Goal: Task Accomplishment & Management: Manage account settings

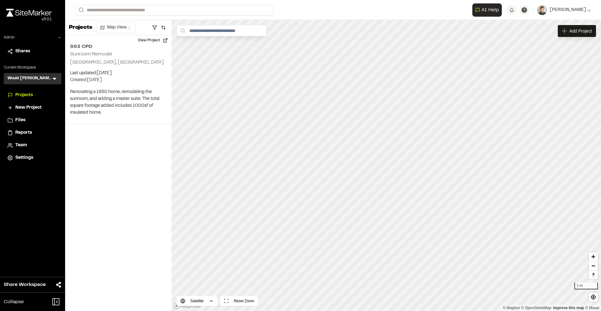
click at [50, 76] on h3 "Would Chuck Construction" at bounding box center [30, 78] width 44 height 6
click at [54, 78] on icon at bounding box center [55, 79] width 4 height 2
click at [38, 91] on li at bounding box center [32, 93] width 57 height 14
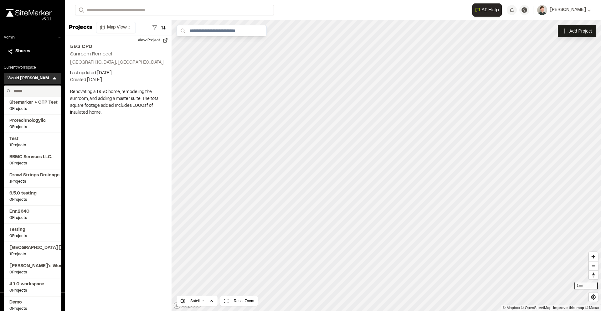
click at [38, 91] on input "text" at bounding box center [35, 91] width 48 height 11
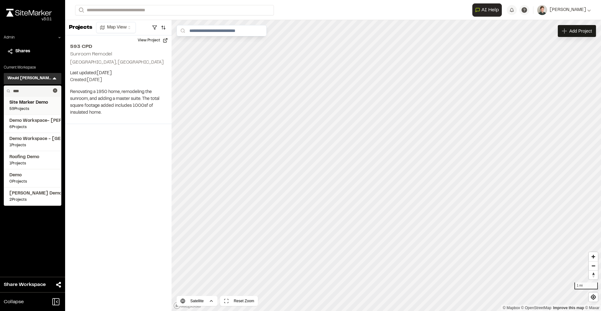
type input "****"
click at [34, 108] on span "59 Projects" at bounding box center [32, 109] width 46 height 6
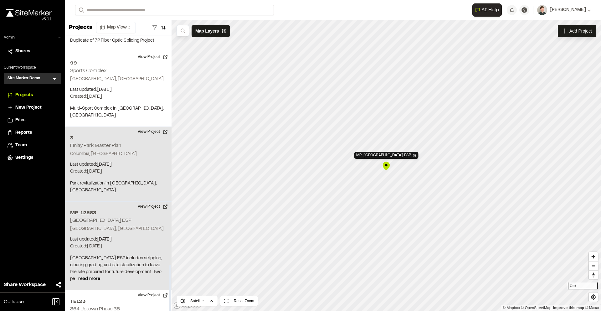
scroll to position [1380, 0]
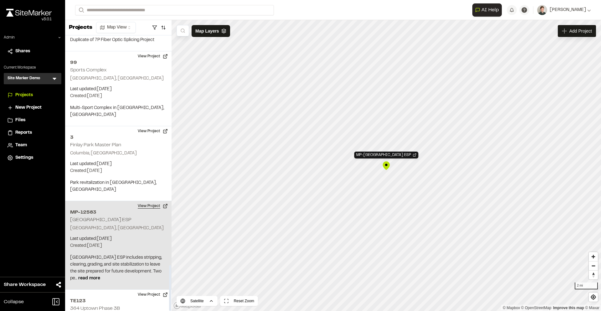
click at [151, 201] on button "View Project" at bounding box center [153, 206] width 38 height 10
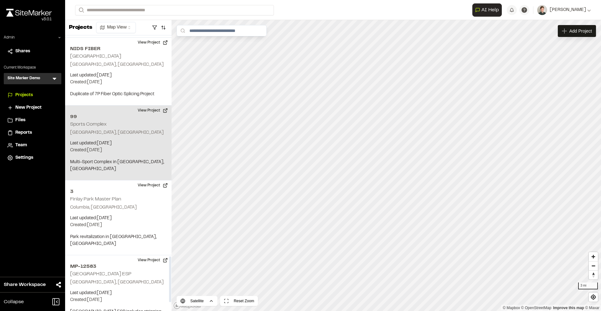
scroll to position [1328, 0]
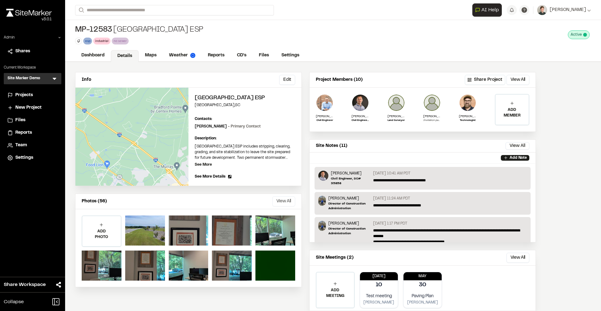
click at [286, 203] on button "View All" at bounding box center [283, 201] width 23 height 10
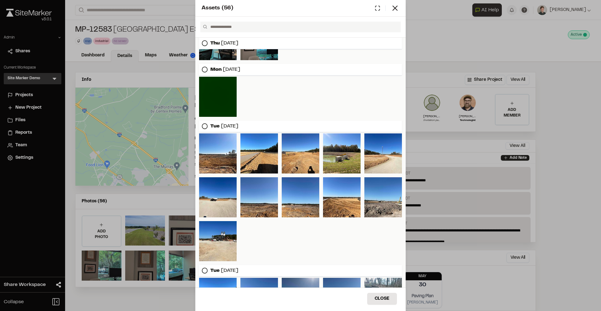
scroll to position [144, 0]
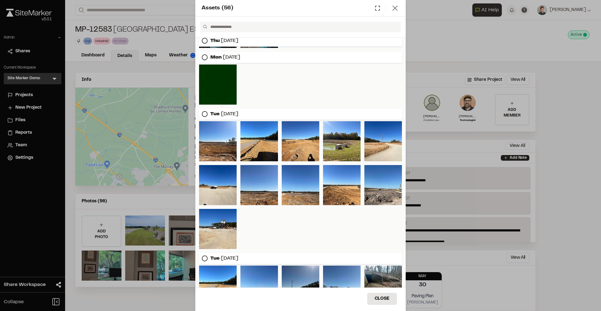
click at [397, 10] on line at bounding box center [395, 8] width 4 height 4
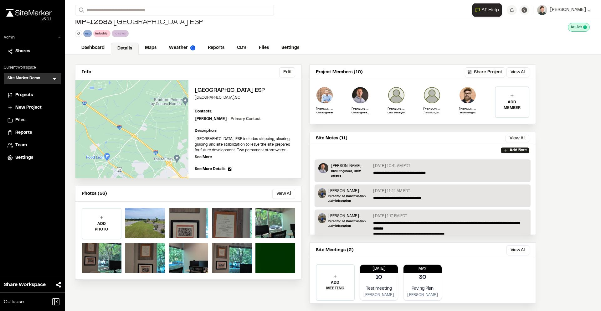
scroll to position [15, 0]
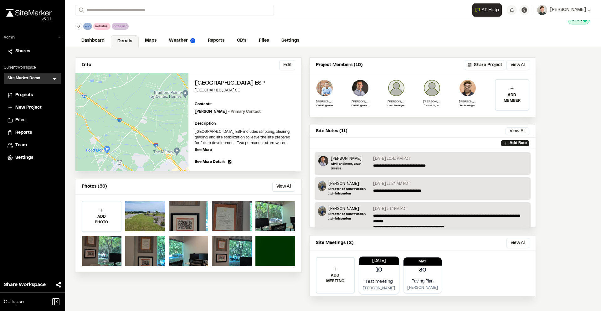
click at [377, 266] on p "10" at bounding box center [379, 270] width 7 height 9
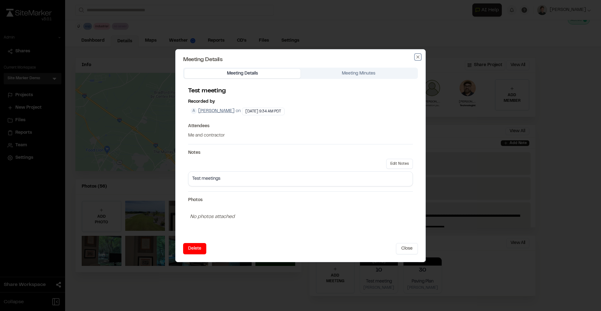
click at [417, 57] on icon "button" at bounding box center [417, 56] width 3 height 3
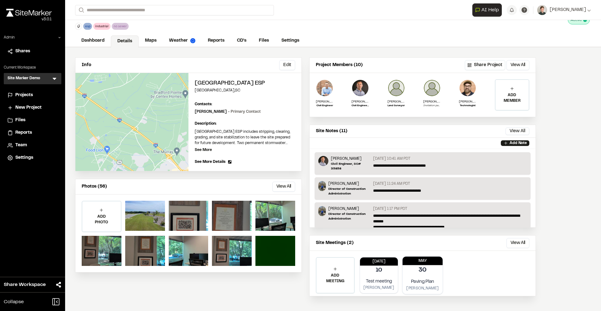
click at [419, 265] on div "30" at bounding box center [423, 270] width 40 height 11
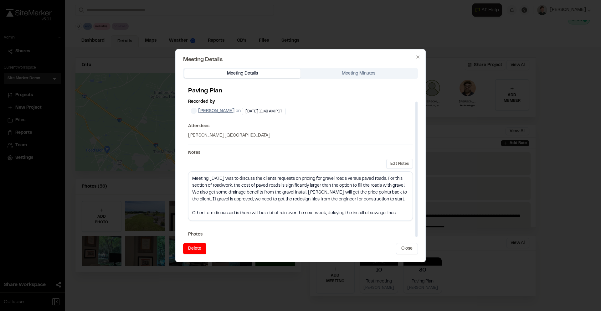
scroll to position [24, 0]
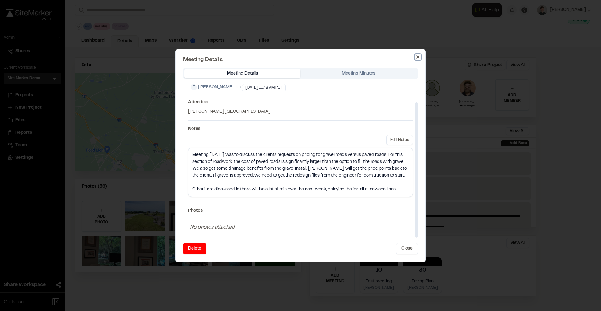
click at [416, 57] on icon "button" at bounding box center [417, 56] width 5 height 5
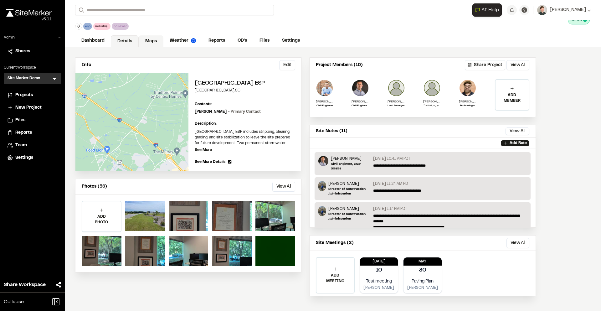
click at [150, 42] on link "Maps" at bounding box center [151, 41] width 25 height 12
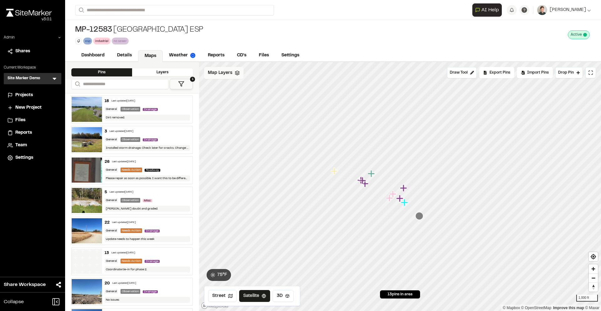
click at [235, 74] on icon at bounding box center [237, 72] width 5 height 5
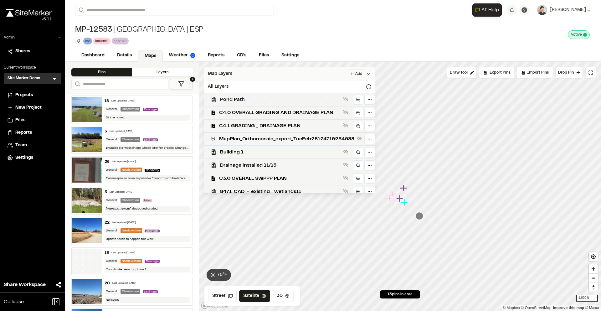
click at [241, 100] on span "Pond Path" at bounding box center [280, 100] width 121 height 8
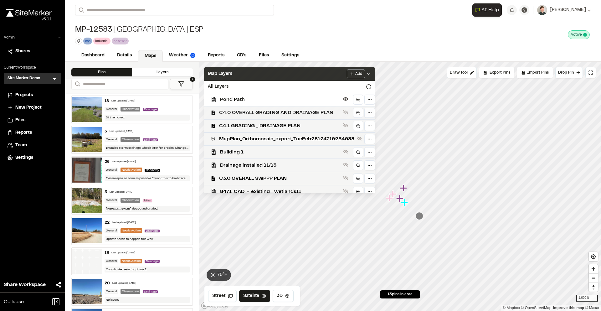
click at [242, 111] on span "C4.0 OVERALL GRADING AND DRAINAGE PLAN" at bounding box center [279, 113] width 121 height 8
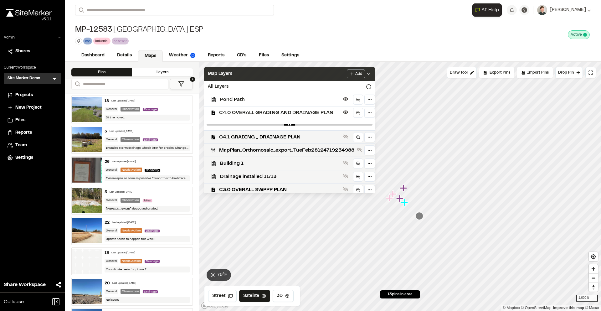
click at [263, 76] on div "Map Layers Add" at bounding box center [289, 74] width 171 height 14
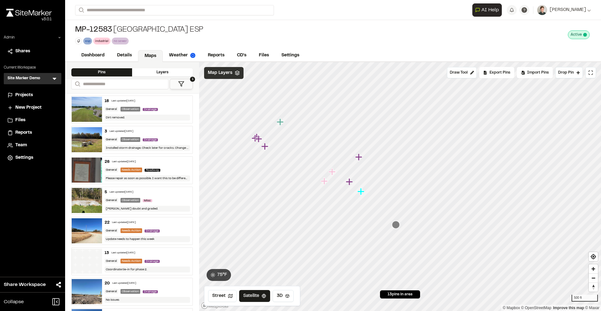
click at [232, 75] on div "Map Layers" at bounding box center [223, 73] width 39 height 12
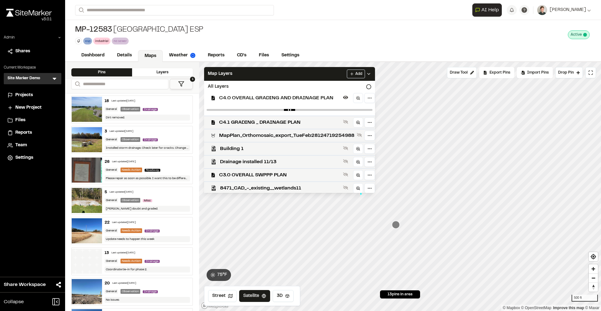
scroll to position [17, 0]
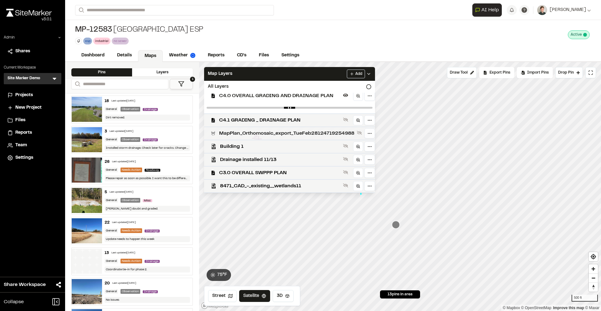
click at [249, 131] on span "MapPlan_Orthomosaic_export_TueFeb28124719254988" at bounding box center [286, 134] width 135 height 8
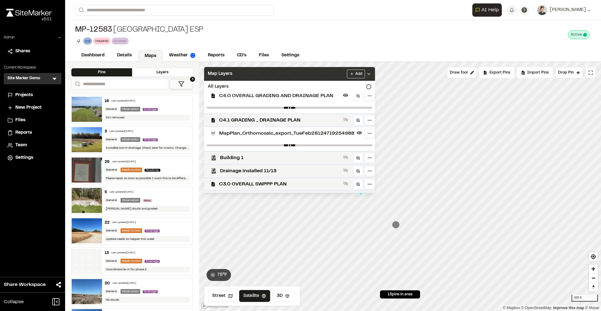
click at [254, 73] on div "Map Layers Add" at bounding box center [289, 74] width 171 height 14
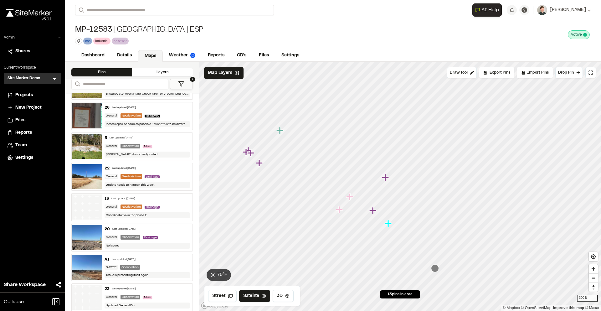
scroll to position [59, 0]
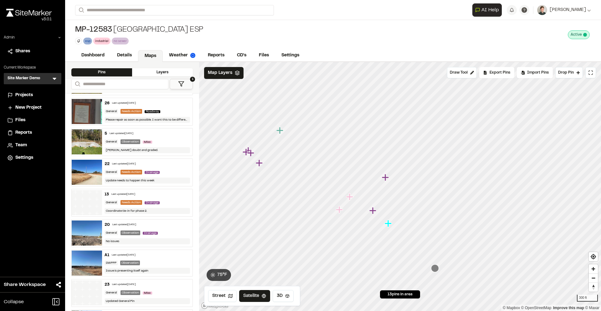
click at [184, 82] on icon at bounding box center [181, 84] width 6 height 6
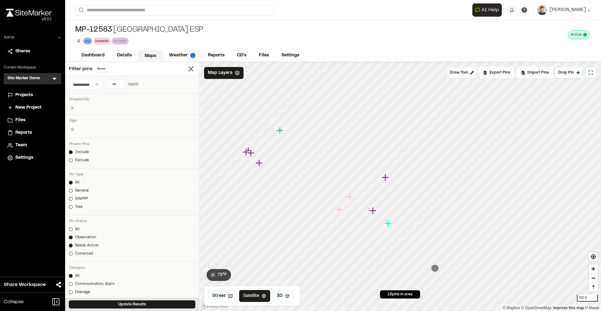
scroll to position [0, 0]
click at [73, 116] on icon at bounding box center [72, 116] width 3 height 1
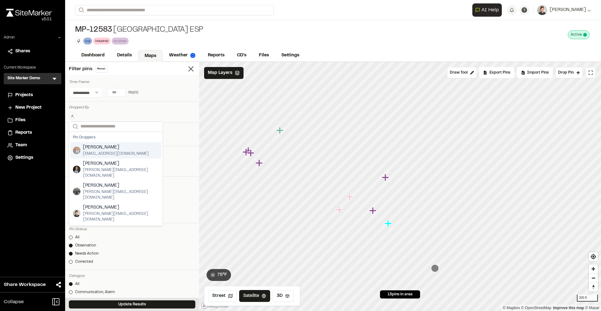
click at [131, 110] on div "Search Pin Droppers Landon Messal lmessal@seamonwhiteside.com Landon Messal lan…" at bounding box center [132, 115] width 126 height 10
click at [191, 69] on line at bounding box center [191, 69] width 4 height 4
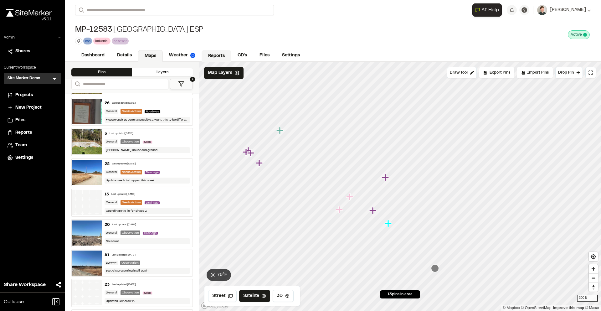
click at [219, 56] on link "Reports" at bounding box center [217, 56] width 30 height 12
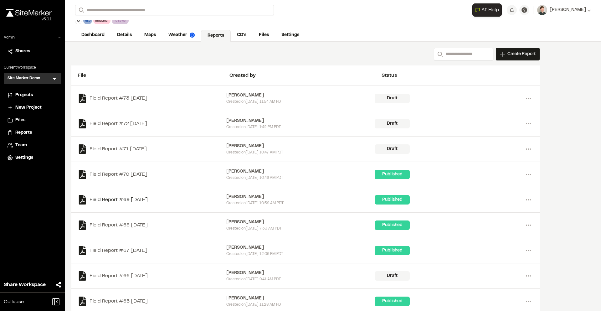
scroll to position [20, 0]
click at [153, 36] on link "Maps" at bounding box center [150, 36] width 25 height 12
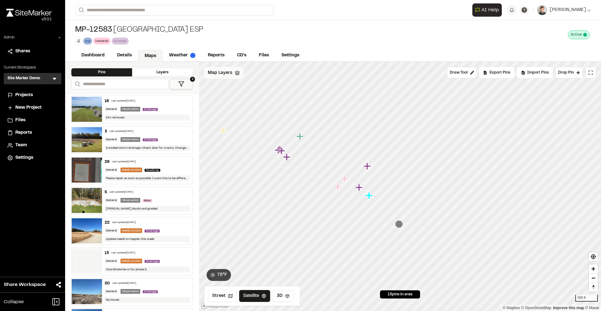
click at [218, 74] on span "Map Layers" at bounding box center [220, 72] width 24 height 7
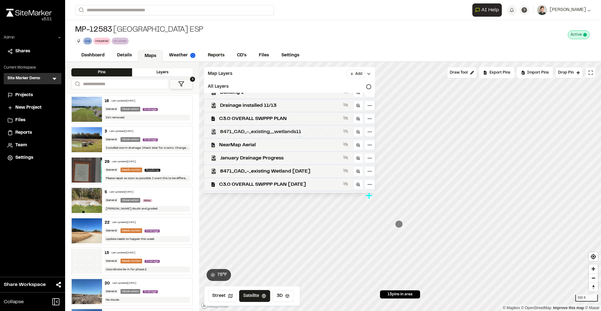
scroll to position [60, 0]
click at [362, 71] on html "Close sidebar v 3.0.1 Admin Shares Current Workspace Site Marker Demo SM Menu P…" at bounding box center [300, 155] width 601 height 311
click at [342, 84] on link "Add Layer" at bounding box center [350, 85] width 47 height 11
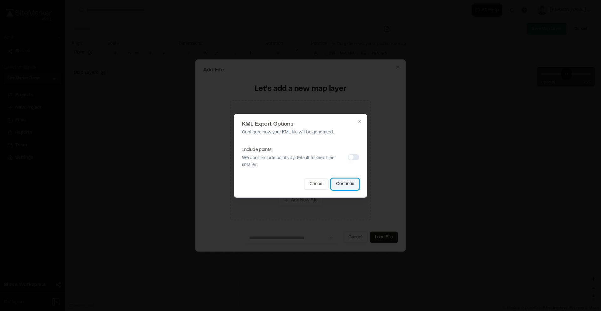
click at [351, 184] on button "Continue" at bounding box center [345, 183] width 28 height 11
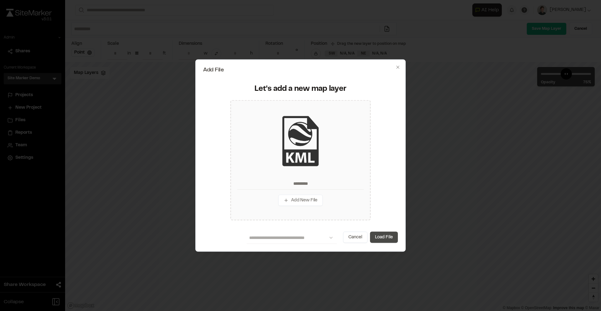
click at [384, 238] on button "Load File" at bounding box center [384, 237] width 28 height 11
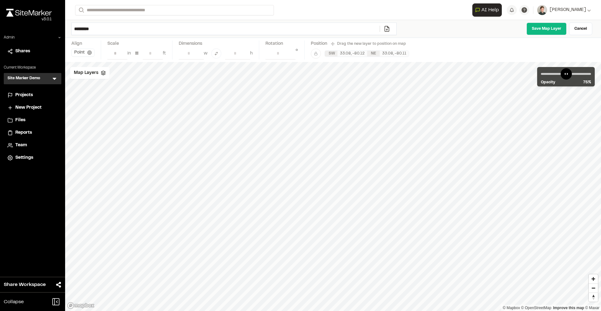
click at [106, 28] on input "*********" at bounding box center [226, 29] width 308 height 12
type input "**********"
click at [553, 32] on link "Save Map Layer" at bounding box center [547, 29] width 40 height 13
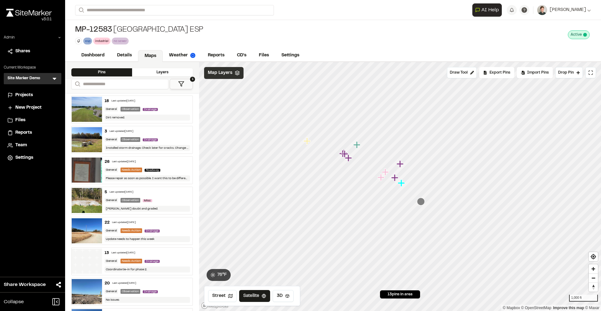
click at [228, 71] on span "Map Layers" at bounding box center [220, 72] width 24 height 7
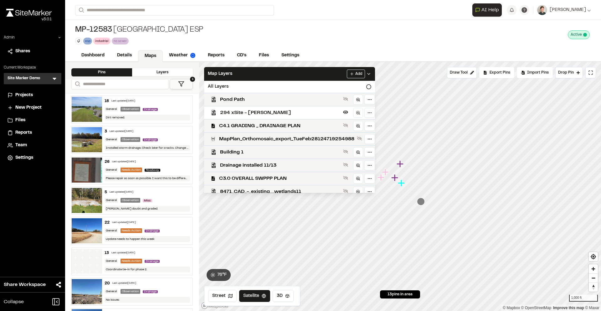
click at [239, 112] on span "294 xSite - Andrew Cook" at bounding box center [280, 113] width 121 height 8
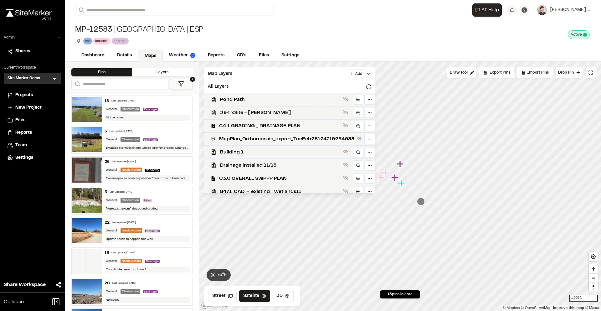
click at [241, 112] on span "294 xSite - Andrew Cook" at bounding box center [280, 113] width 121 height 8
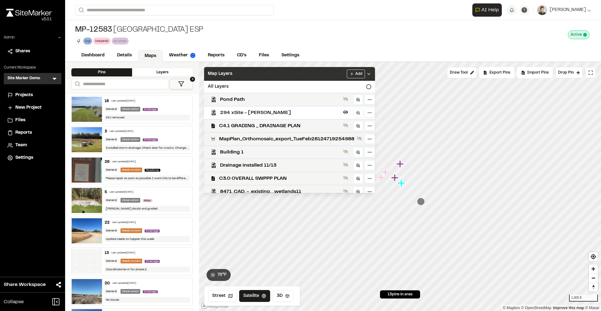
click at [271, 75] on div "Map Layers Add" at bounding box center [289, 74] width 171 height 14
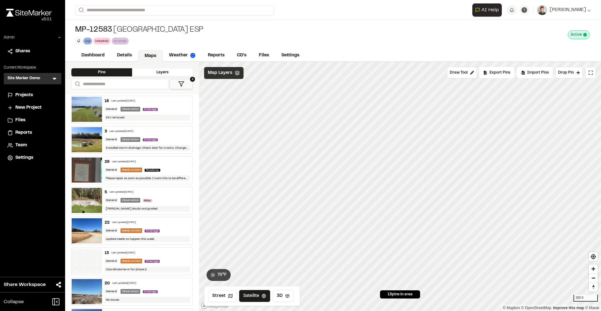
click at [232, 75] on div "Map Layers" at bounding box center [223, 73] width 39 height 12
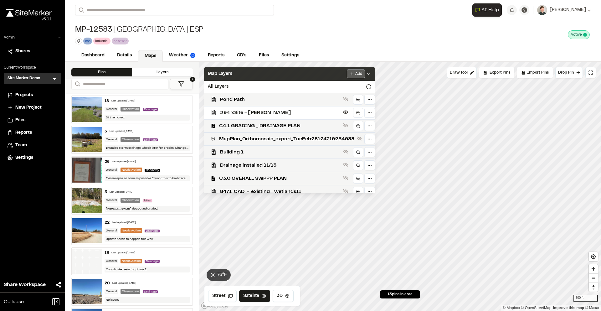
click at [362, 72] on html "Close sidebar v 3.0.1 Admin Shares Current Workspace Site Marker Demo SM Menu P…" at bounding box center [300, 155] width 601 height 311
click at [344, 85] on link "Add Layer" at bounding box center [350, 85] width 47 height 11
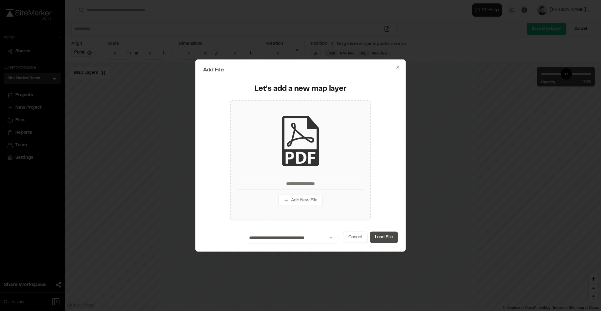
click at [378, 236] on button "Load File" at bounding box center [384, 237] width 28 height 11
type input "**********"
type input "****"
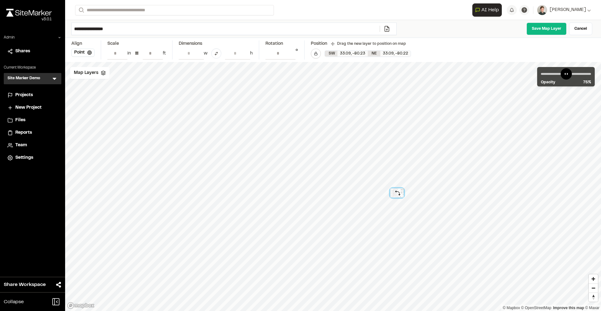
drag, startPoint x: 360, startPoint y: 218, endPoint x: 427, endPoint y: 163, distance: 86.3
click at [404, 188] on div at bounding box center [396, 192] width 13 height 9
click at [101, 73] on icon at bounding box center [103, 72] width 5 height 5
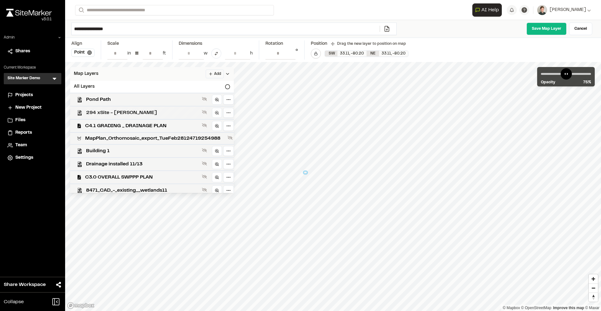
click at [121, 113] on span "294 xSite - Andrew Cook" at bounding box center [142, 113] width 113 height 8
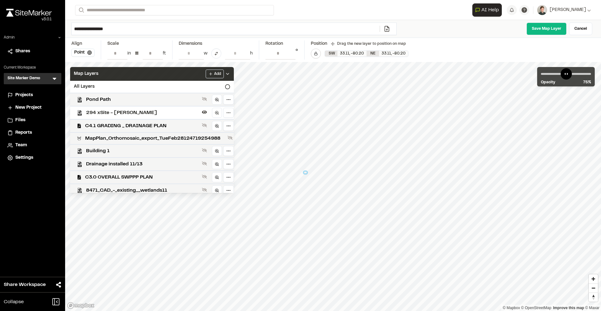
click at [148, 76] on div "Map Layers Add" at bounding box center [152, 74] width 164 height 14
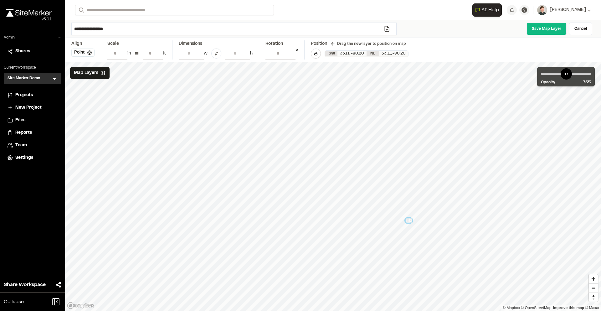
drag, startPoint x: 295, startPoint y: 173, endPoint x: 409, endPoint y: 220, distance: 123.9
click at [409, 220] on div at bounding box center [409, 220] width 6 height 4
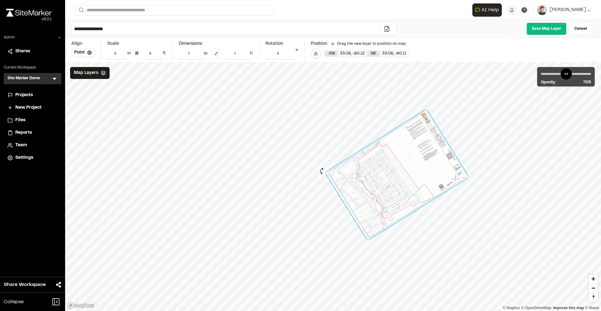
type input "**********"
drag, startPoint x: 337, startPoint y: 133, endPoint x: 321, endPoint y: 171, distance: 40.7
click at [321, 171] on div at bounding box center [322, 171] width 7 height 7
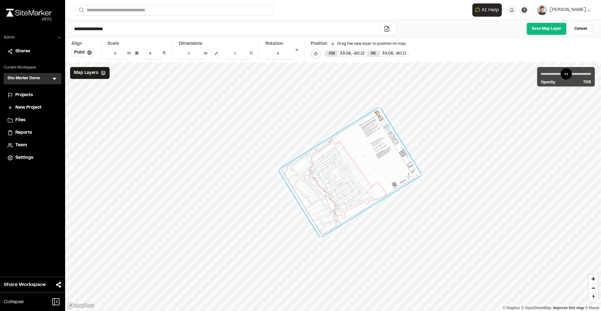
drag, startPoint x: 384, startPoint y: 175, endPoint x: 337, endPoint y: 173, distance: 47.0
click at [337, 173] on div at bounding box center [350, 172] width 142 height 129
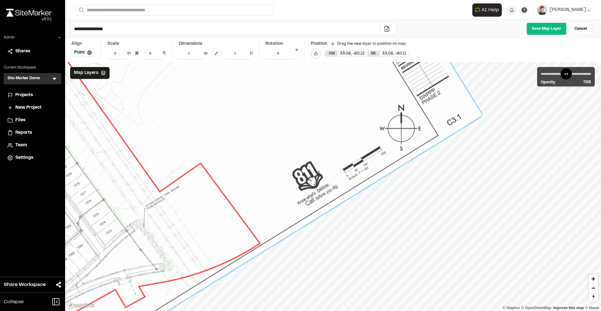
click at [153, 55] on input "**" at bounding box center [153, 53] width 20 height 12
type input "*"
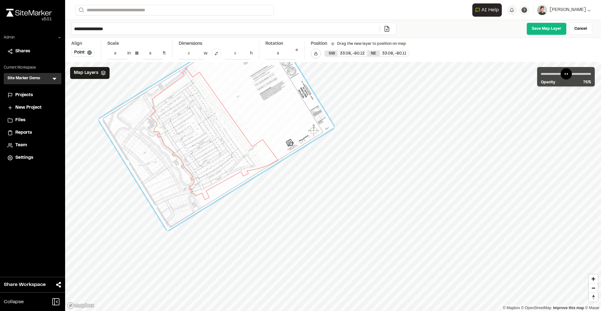
drag, startPoint x: 253, startPoint y: 151, endPoint x: 238, endPoint y: 155, distance: 15.6
click at [238, 155] on div at bounding box center [217, 123] width 236 height 214
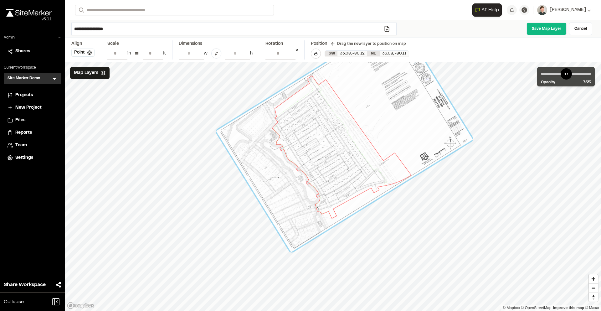
drag, startPoint x: 242, startPoint y: 135, endPoint x: 368, endPoint y: 149, distance: 126.6
click at [368, 149] on div at bounding box center [344, 135] width 257 height 234
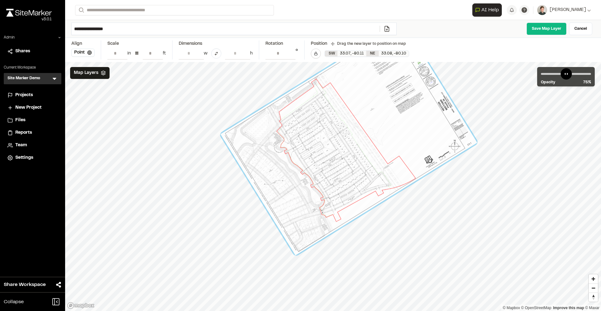
drag, startPoint x: 277, startPoint y: 151, endPoint x: 281, endPoint y: 133, distance: 18.3
click at [281, 133] on div at bounding box center [348, 139] width 257 height 234
click at [86, 52] on button "Point" at bounding box center [82, 53] width 23 height 8
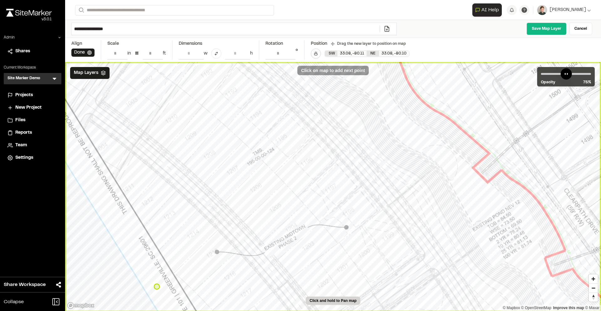
type input "**********"
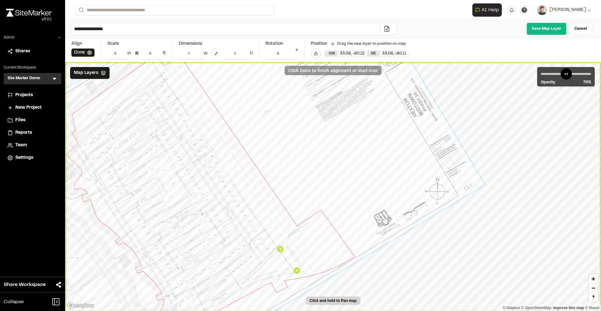
scroll to position [0, 24]
click at [290, 54] on input "**********" at bounding box center [280, 53] width 30 height 12
click at [289, 52] on input "**********" at bounding box center [280, 53] width 30 height 12
type input "**********"
click at [289, 55] on input "**********" at bounding box center [280, 53] width 30 height 12
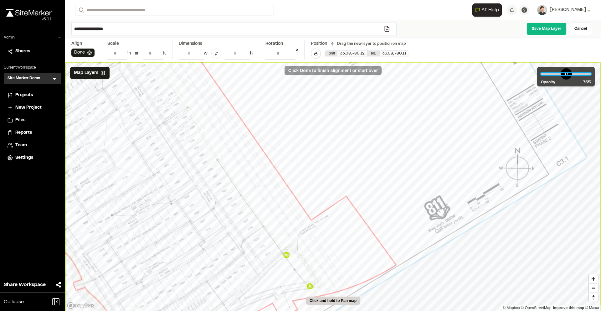
scroll to position [0, 0]
drag, startPoint x: 575, startPoint y: 72, endPoint x: 565, endPoint y: 68, distance: 11.3
type input "**"
click at [565, 73] on input "range" at bounding box center [566, 74] width 50 height 2
click at [544, 30] on link "Save Map Layer" at bounding box center [547, 29] width 40 height 13
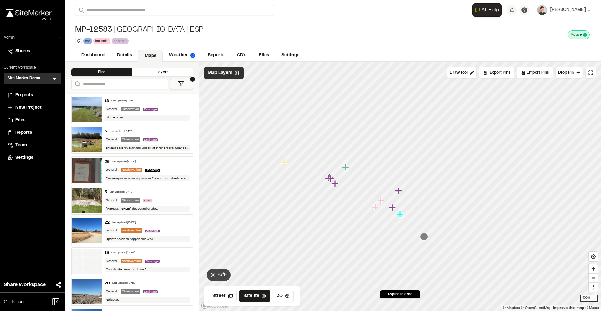
click at [219, 75] on span "Map Layers" at bounding box center [220, 72] width 24 height 7
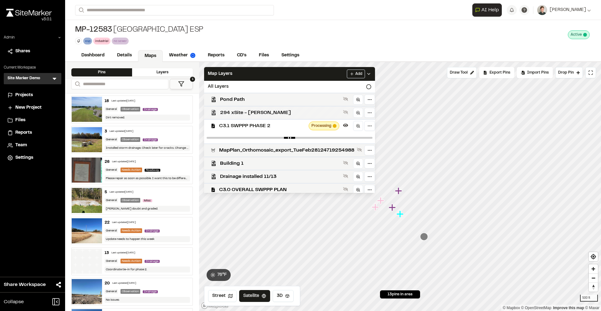
click at [242, 109] on span "294 xSite - Andrew Cook" at bounding box center [280, 113] width 121 height 8
click at [244, 125] on span "C3.1 SWPPP PHASE 2" at bounding box center [262, 126] width 87 height 8
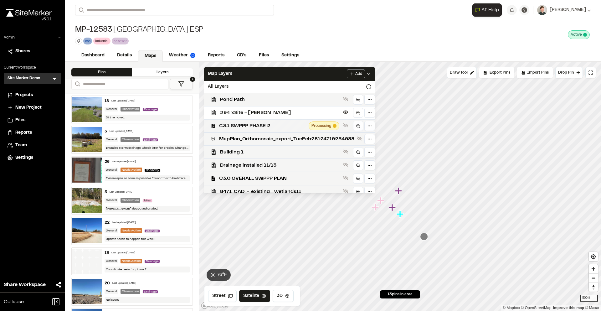
click at [245, 125] on span "C3.1 SWPPP PHASE 2" at bounding box center [262, 126] width 87 height 8
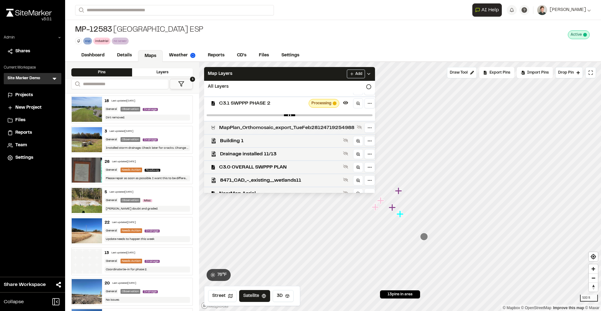
scroll to position [26, 0]
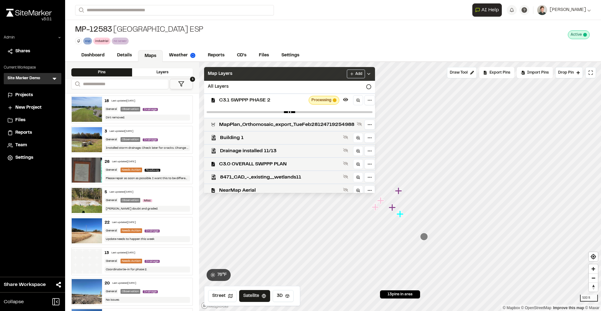
click at [284, 74] on div "Map Layers Add" at bounding box center [289, 74] width 171 height 14
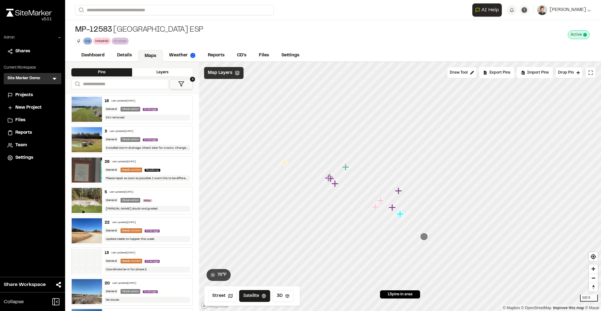
scroll to position [0, 0]
click at [232, 76] on div "Map Layers" at bounding box center [223, 73] width 39 height 12
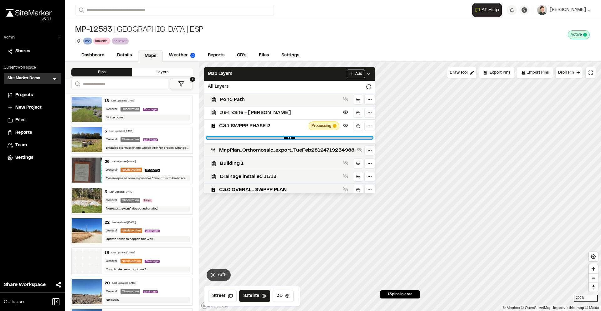
drag, startPoint x: 377, startPoint y: 136, endPoint x: 263, endPoint y: 134, distance: 114.0
type input "****"
click at [263, 137] on input "range" at bounding box center [290, 138] width 166 height 2
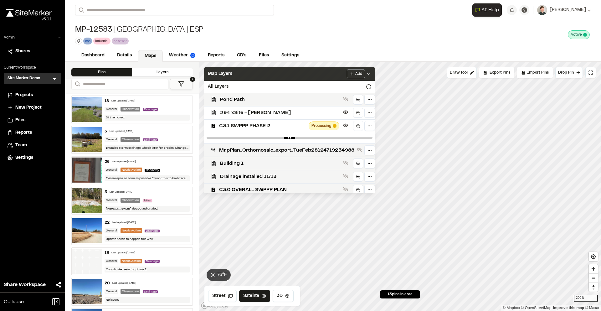
click at [274, 76] on div "Map Layers Add" at bounding box center [289, 74] width 171 height 14
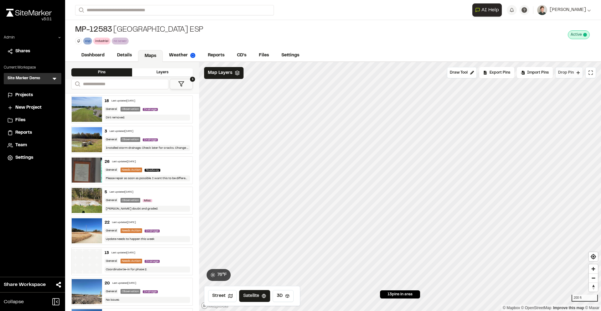
click at [564, 72] on span "Drop Pin" at bounding box center [566, 73] width 16 height 6
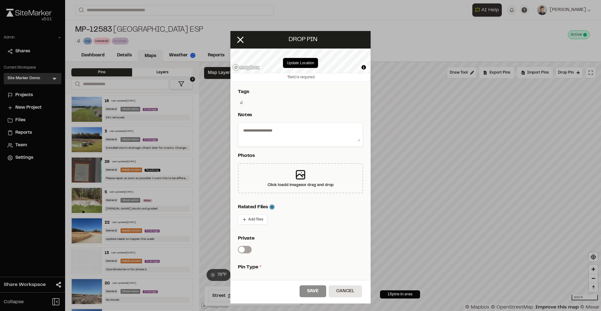
scroll to position [46, 1]
click at [235, 41] on icon at bounding box center [239, 39] width 11 height 11
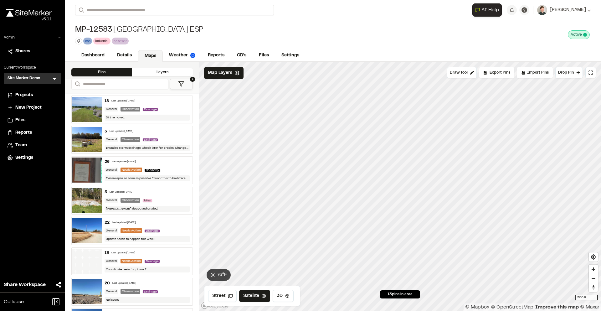
click at [103, 27] on span "MP-12583" at bounding box center [93, 30] width 37 height 10
click at [235, 75] on div "Map Layers" at bounding box center [223, 73] width 39 height 12
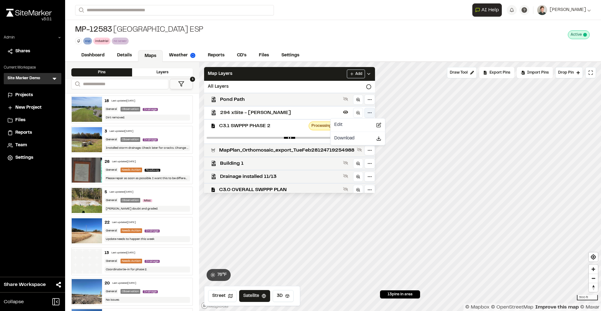
click at [381, 114] on html "Close sidebar v 3.0.1 Admin Shares Current Workspace Site Marker Demo SM Menu P…" at bounding box center [300, 155] width 601 height 311
click at [359, 127] on div "Edit" at bounding box center [358, 125] width 52 height 11
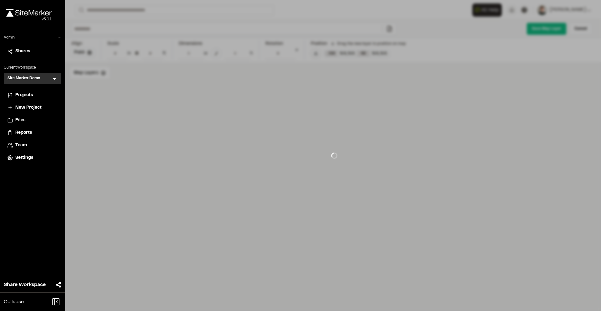
type input "**********"
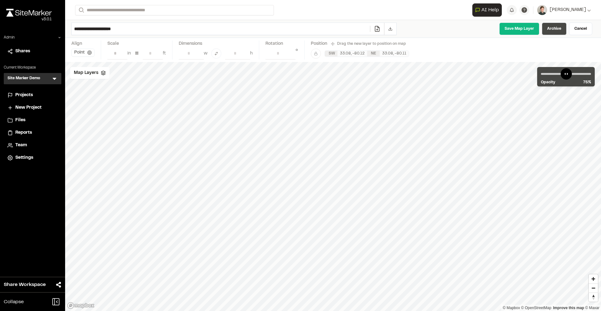
click at [555, 29] on link "Archive" at bounding box center [554, 29] width 25 height 13
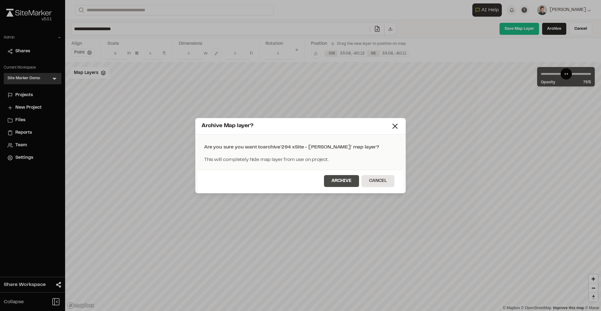
click at [342, 180] on button "Archive" at bounding box center [341, 181] width 35 height 12
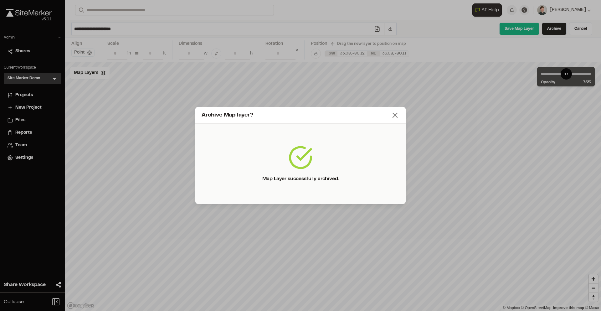
click at [393, 116] on line at bounding box center [395, 115] width 4 height 4
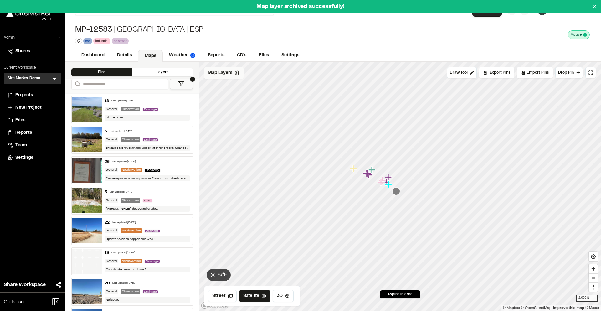
click at [227, 74] on span "Map Layers" at bounding box center [220, 72] width 24 height 7
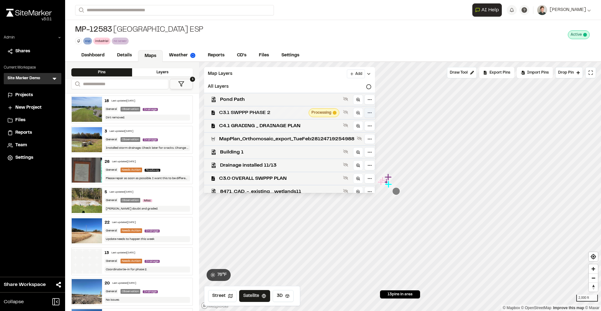
click at [379, 115] on html "Close sidebar v 3.0.1 Admin Shares Current Workspace Site Marker Demo SM Menu P…" at bounding box center [300, 155] width 601 height 311
click at [352, 125] on div "Edit" at bounding box center [358, 125] width 52 height 11
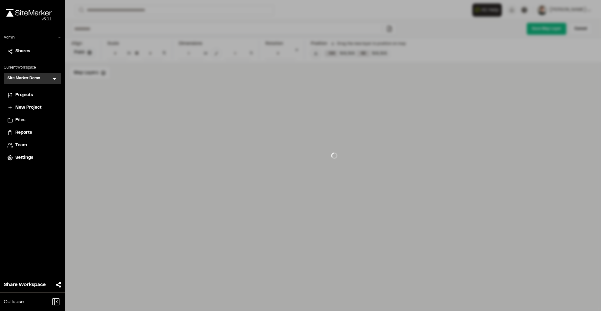
type input "**********"
type input "****"
type input "**********"
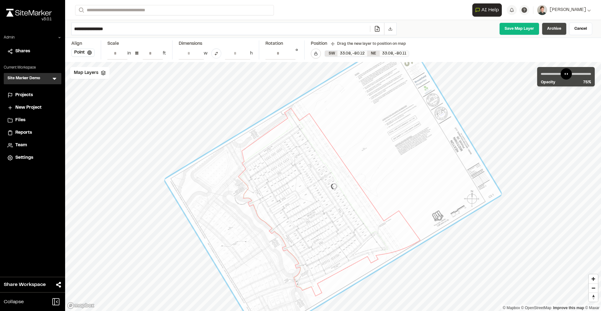
click at [552, 29] on link "Archive" at bounding box center [554, 29] width 25 height 13
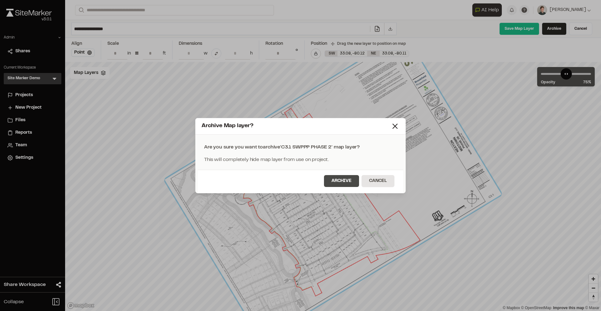
click at [348, 177] on button "Archive" at bounding box center [341, 181] width 35 height 12
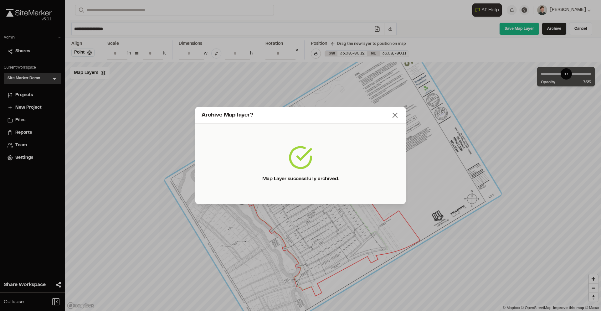
click at [395, 116] on line at bounding box center [395, 115] width 4 height 4
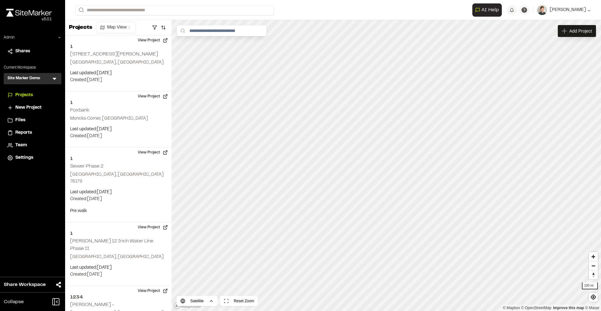
click at [55, 79] on icon at bounding box center [55, 79] width 4 height 2
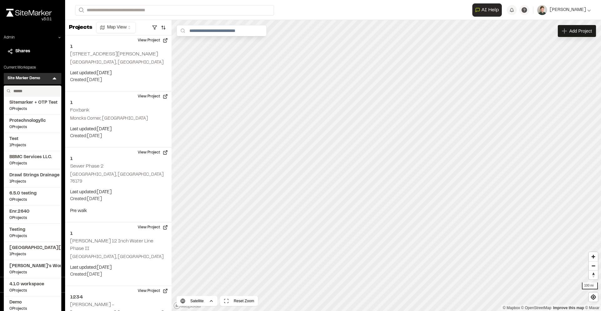
click at [35, 91] on input "text" at bounding box center [35, 91] width 48 height 11
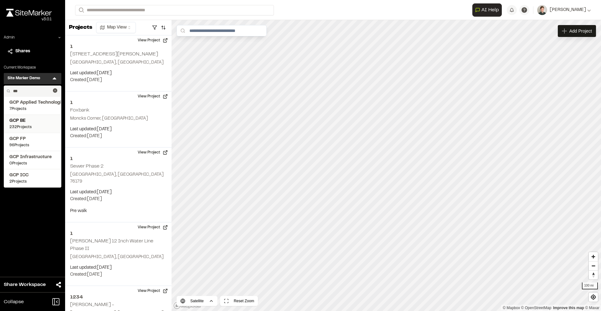
type input "***"
click at [29, 123] on span "GCP BE" at bounding box center [32, 120] width 46 height 7
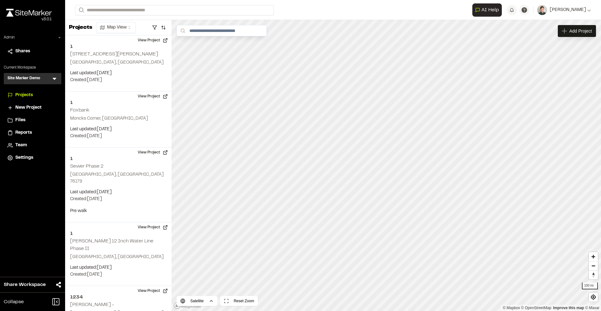
click at [55, 80] on icon at bounding box center [54, 78] width 6 height 6
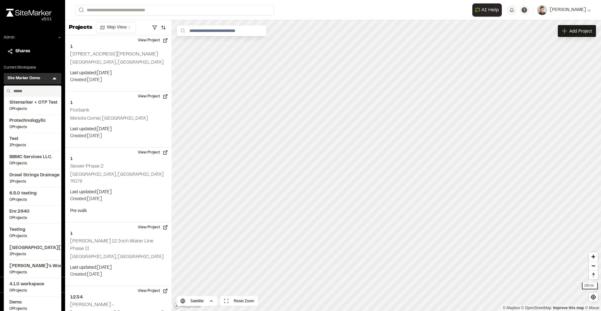
click at [32, 91] on input "text" at bounding box center [35, 91] width 48 height 11
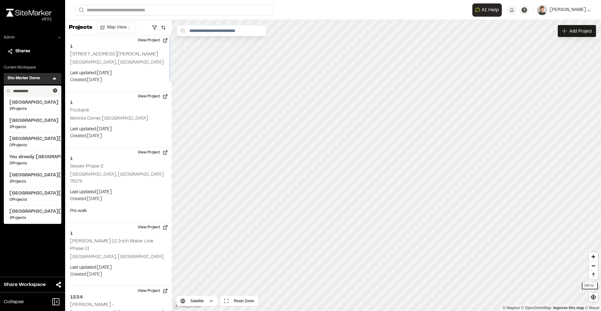
type input "**********"
click at [54, 92] on icon at bounding box center [55, 90] width 4 height 4
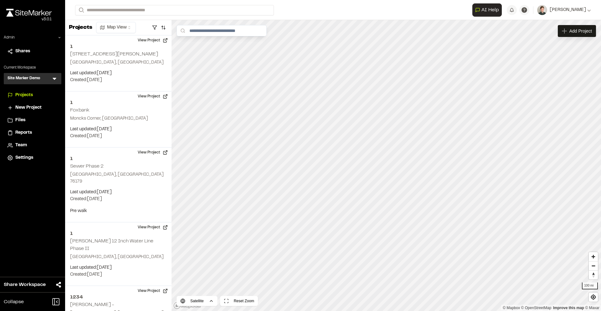
click at [57, 80] on icon at bounding box center [54, 78] width 6 height 6
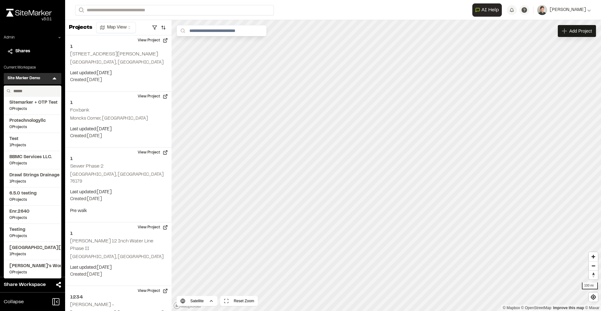
click at [38, 90] on input "text" at bounding box center [35, 91] width 48 height 11
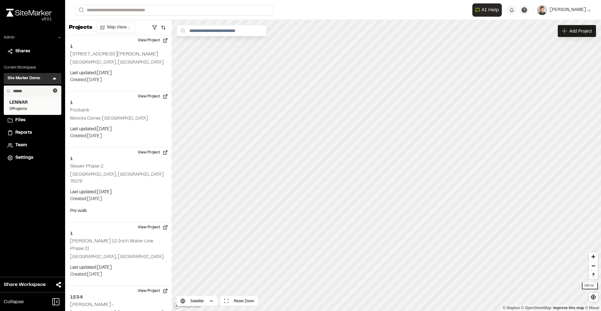
type input "******"
click at [25, 103] on span "LENNAR" at bounding box center [32, 102] width 46 height 7
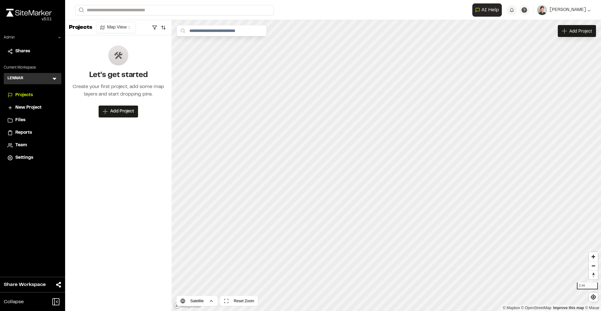
click at [25, 141] on li "Team" at bounding box center [33, 145] width 58 height 12
click at [19, 146] on span "Team" at bounding box center [21, 145] width 12 height 7
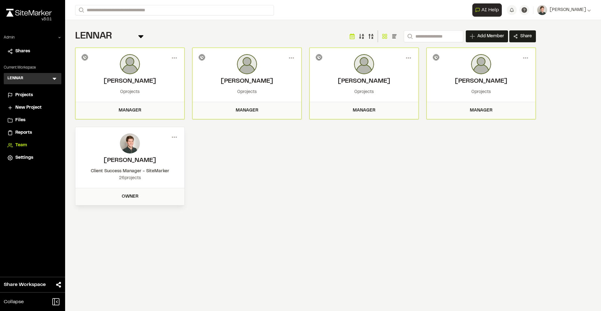
click at [248, 146] on div "Menu George Frederick Invitation pending 0 projects Manager Member Info George …" at bounding box center [305, 127] width 461 height 158
click at [52, 80] on icon at bounding box center [54, 78] width 6 height 6
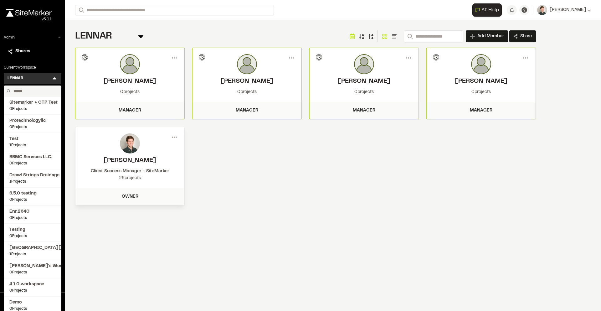
click at [69, 55] on div "LENNAR Team Menu Search Add Member Invite New Team Member * Required Name Email…" at bounding box center [305, 117] width 481 height 195
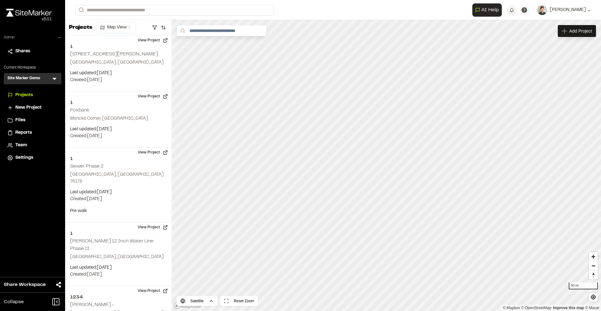
click at [59, 39] on icon at bounding box center [60, 38] width 4 height 4
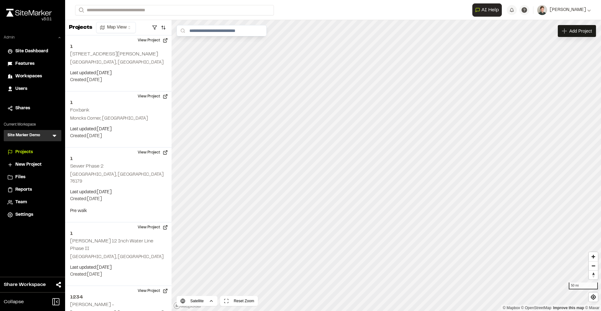
click at [21, 89] on span "Users" at bounding box center [21, 88] width 12 height 7
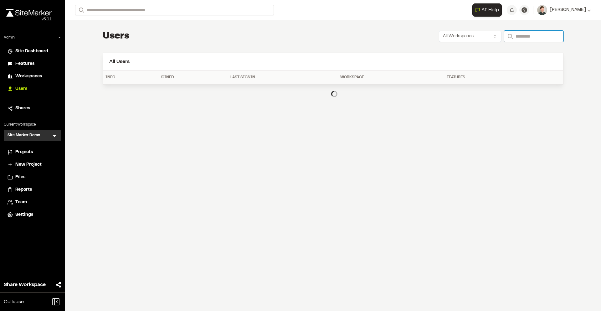
click at [519, 37] on input "Search" at bounding box center [533, 36] width 59 height 11
type input "****"
click at [342, 41] on div "Users All Workspaces Search ****" at bounding box center [333, 36] width 461 height 13
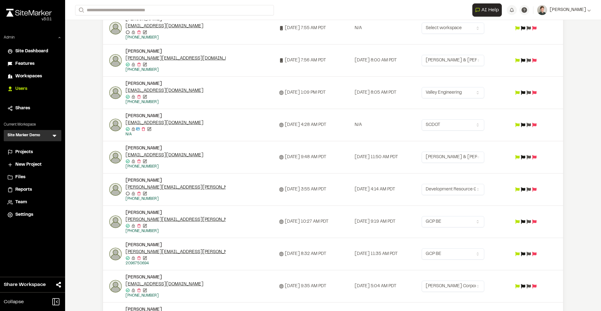
scroll to position [328, 0]
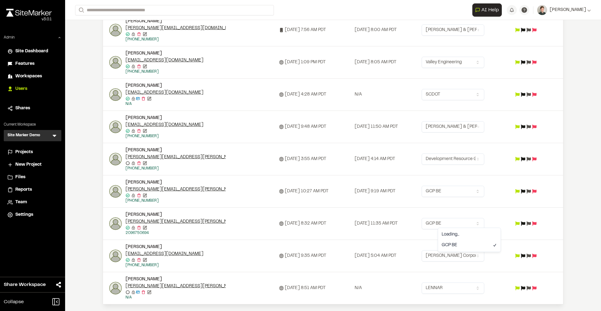
click at [453, 221] on html "Close sidebar v 3.0.1 Admin Site Dashboard Features Workspaces Users Shares Cur…" at bounding box center [300, 155] width 601 height 311
click at [57, 37] on div "Admin" at bounding box center [33, 39] width 58 height 8
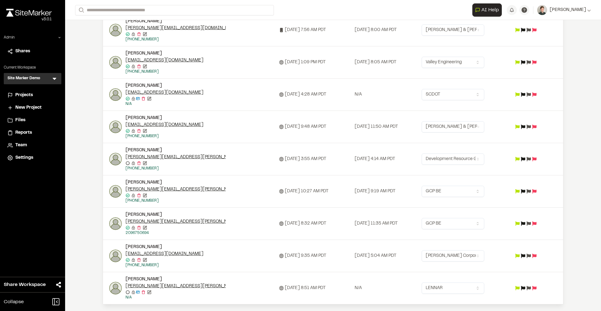
click at [55, 81] on icon at bounding box center [54, 78] width 6 height 6
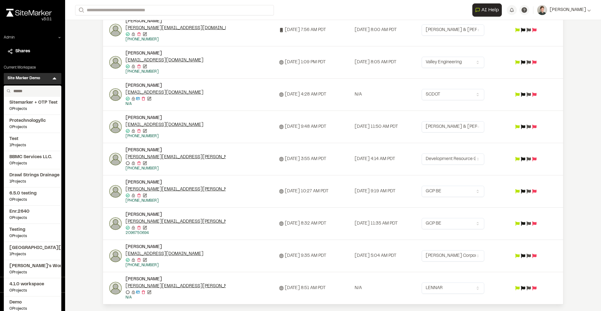
click at [33, 92] on input "text" at bounding box center [35, 91] width 48 height 11
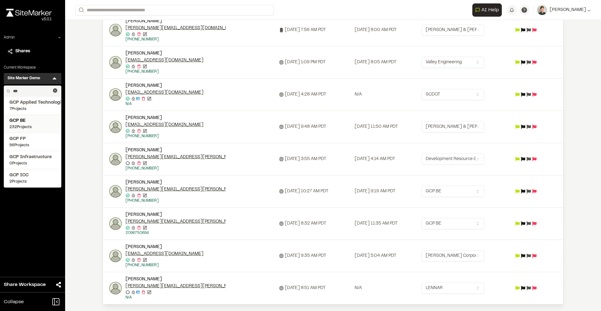
type input "***"
click at [33, 121] on span "GCP BE" at bounding box center [32, 120] width 46 height 7
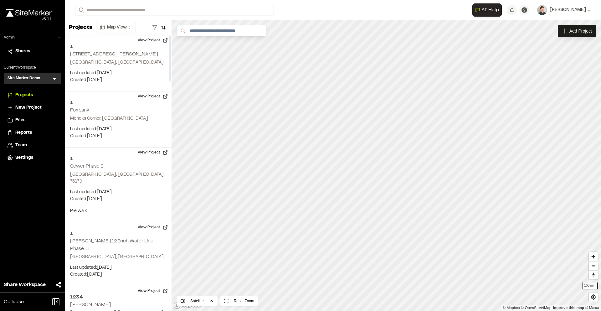
click at [53, 80] on icon at bounding box center [54, 78] width 6 height 6
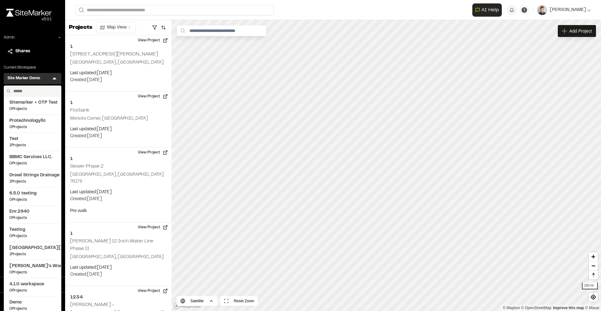
click at [32, 92] on input "text" at bounding box center [35, 91] width 48 height 11
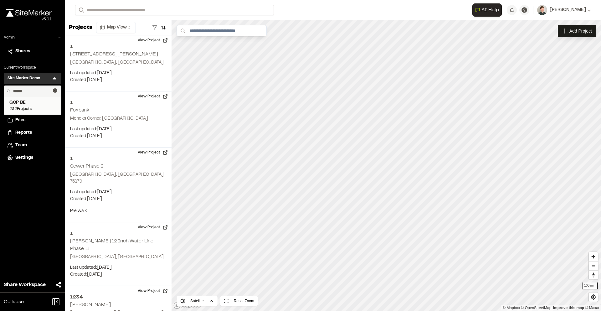
type input "******"
click at [29, 104] on span "GCP BE" at bounding box center [32, 102] width 46 height 7
